Goal: Navigation & Orientation: Find specific page/section

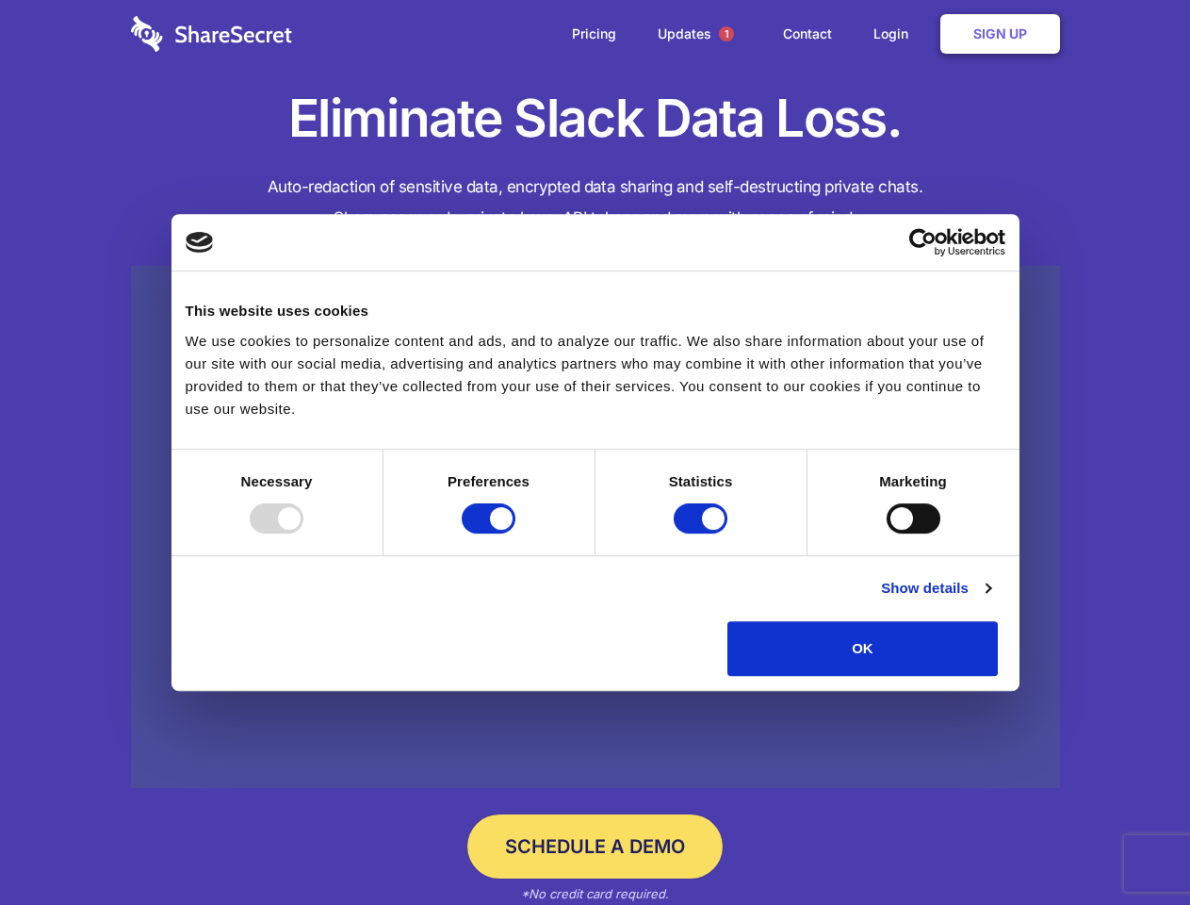
click at [304, 533] on div at bounding box center [277, 518] width 54 height 30
click at [516, 533] on input "Preferences" at bounding box center [489, 518] width 54 height 30
checkbox input "false"
click at [703, 533] on input "Statistics" at bounding box center [701, 518] width 54 height 30
checkbox input "false"
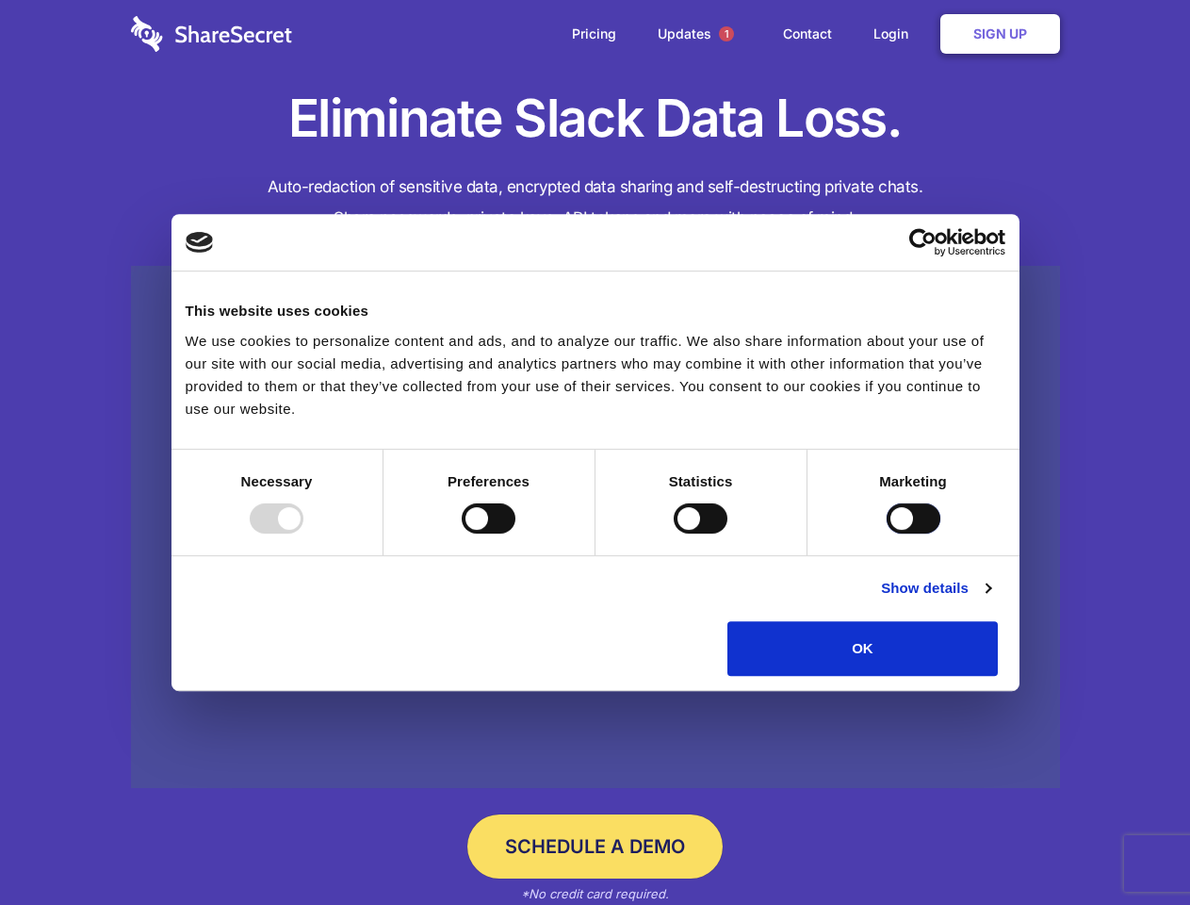
click at [887, 533] on input "Marketing" at bounding box center [914, 518] width 54 height 30
checkbox input "true"
click at [991, 599] on link "Show details" at bounding box center [935, 588] width 109 height 23
click at [0, 0] on li "Necessary 7 Necessary cookies help make a website usable by enabling basic func…" at bounding box center [0, 0] width 0 height 0
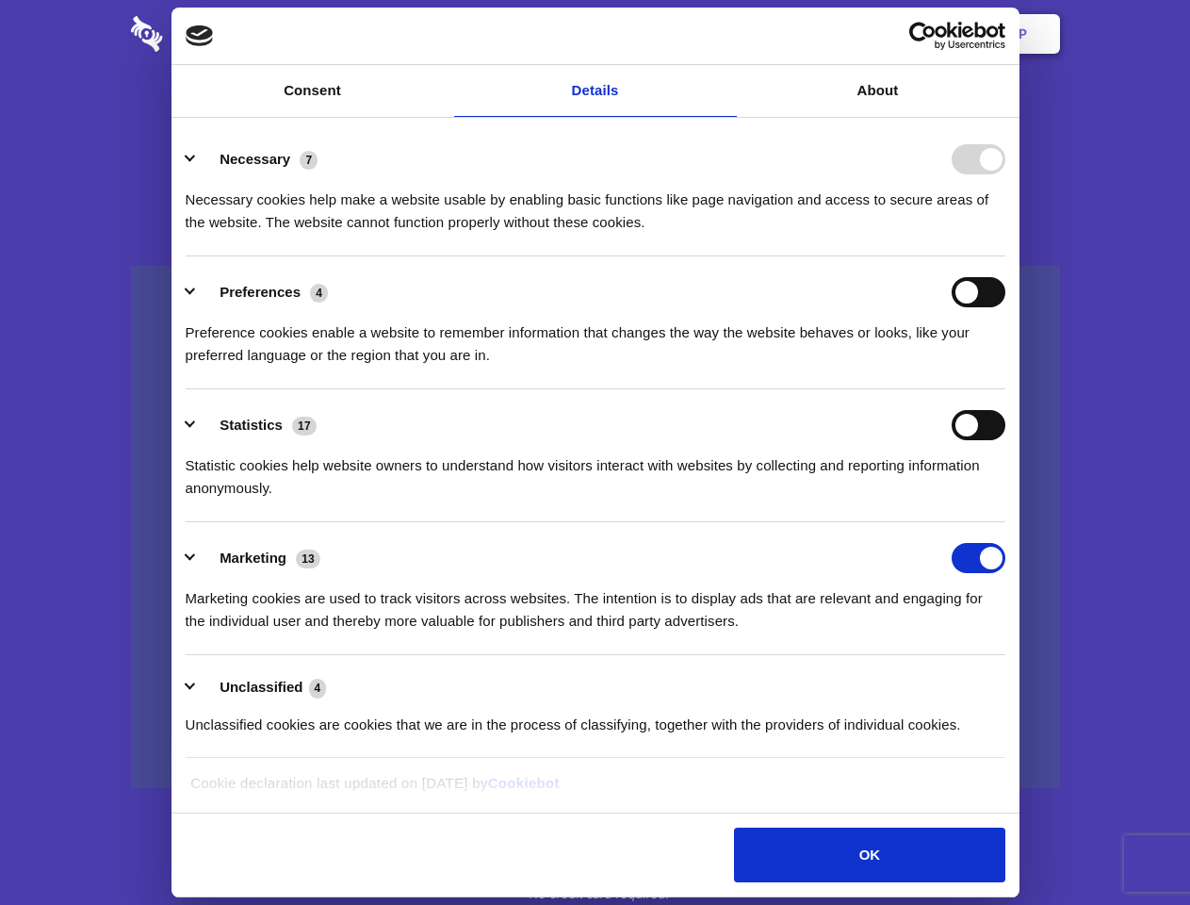
click at [726, 34] on span "1" at bounding box center [726, 33] width 15 height 15
